Goal: Transaction & Acquisition: Purchase product/service

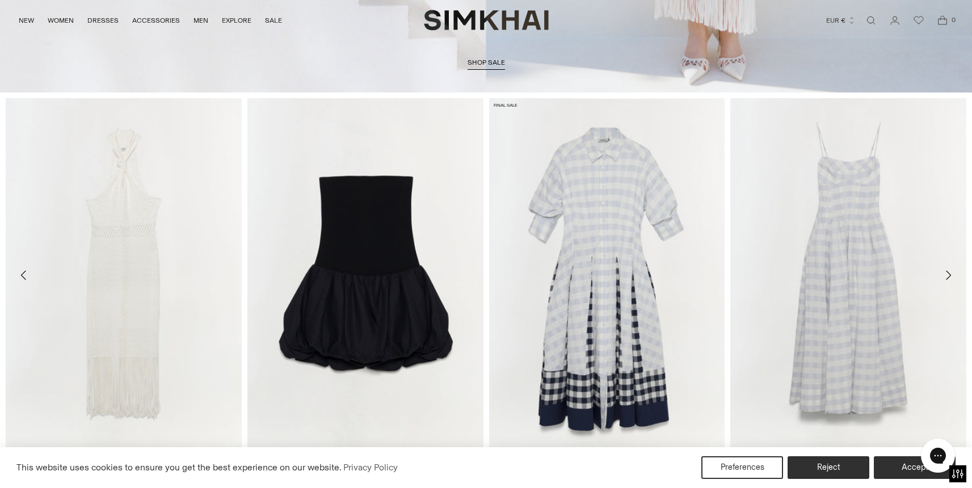
scroll to position [483, 0]
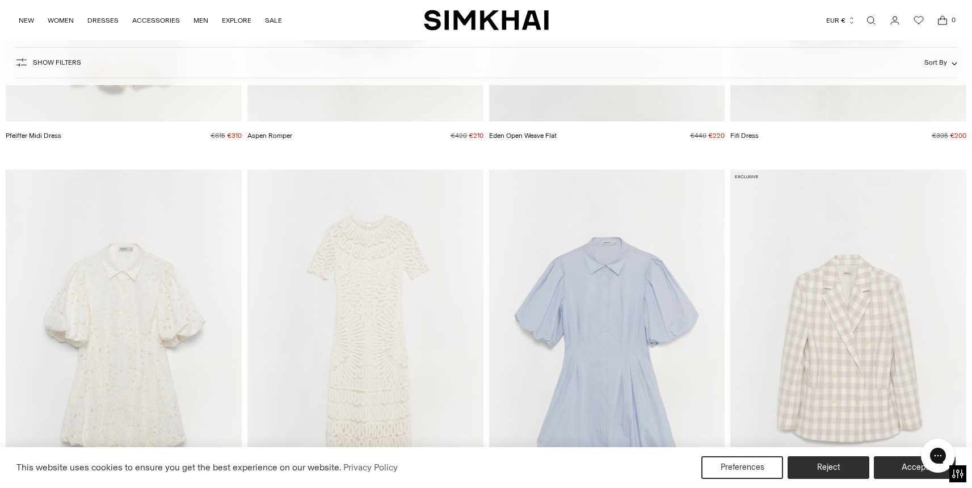
scroll to position [804, 0]
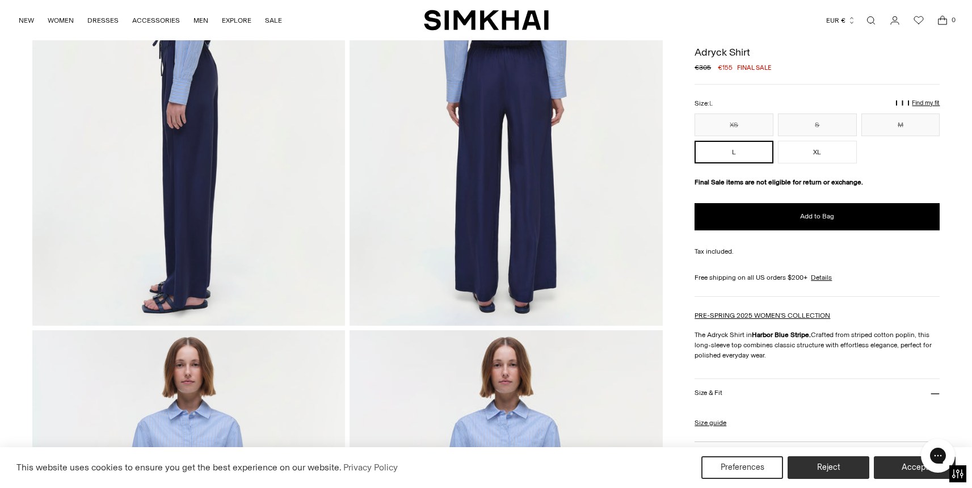
scroll to position [361, 0]
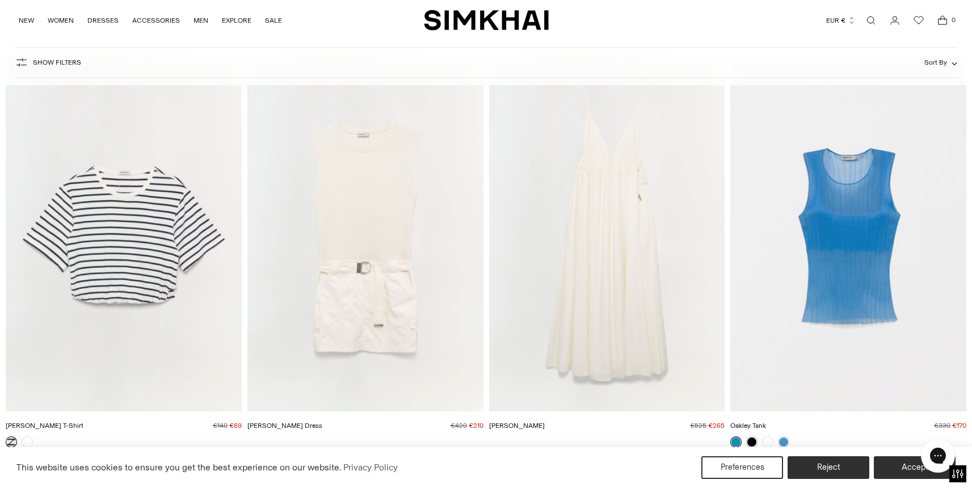
scroll to position [14097, 0]
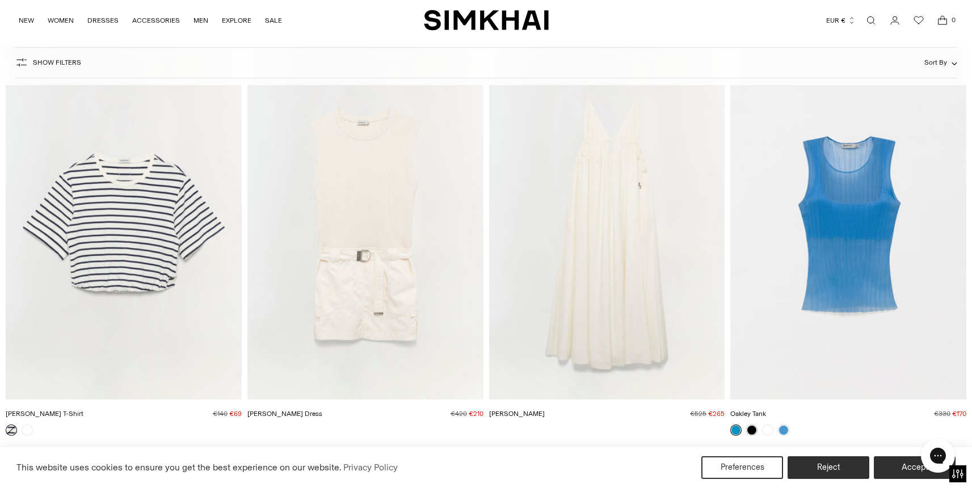
click at [0, 0] on img "Jojo T-Shirt" at bounding box center [0, 0] width 0 height 0
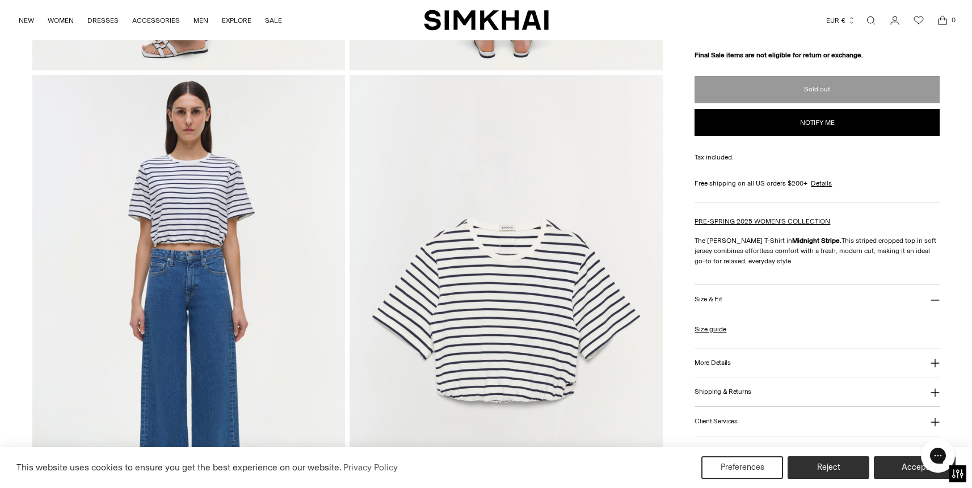
scroll to position [1061, 0]
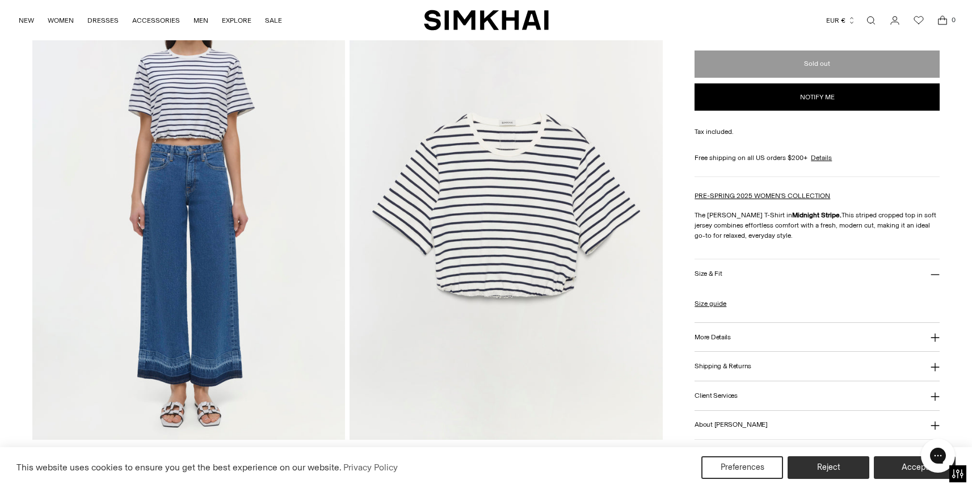
click at [542, 296] on img at bounding box center [506, 204] width 313 height 469
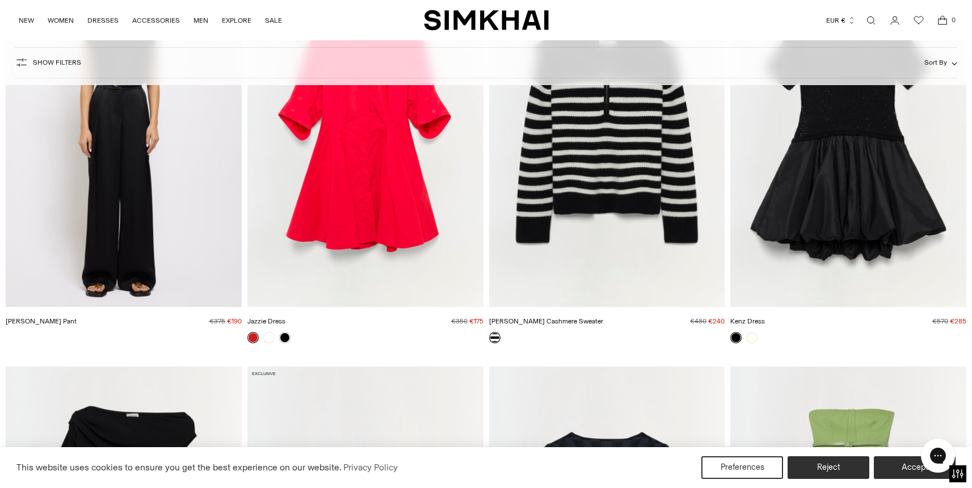
scroll to position [26475, 0]
